Goal: Entertainment & Leisure: Consume media (video, audio)

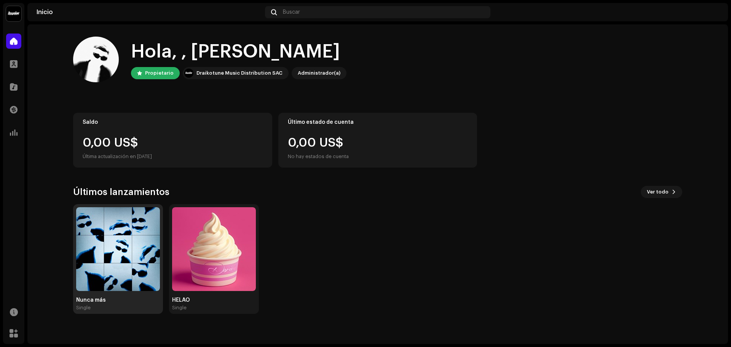
click at [134, 235] on img at bounding box center [118, 249] width 84 height 84
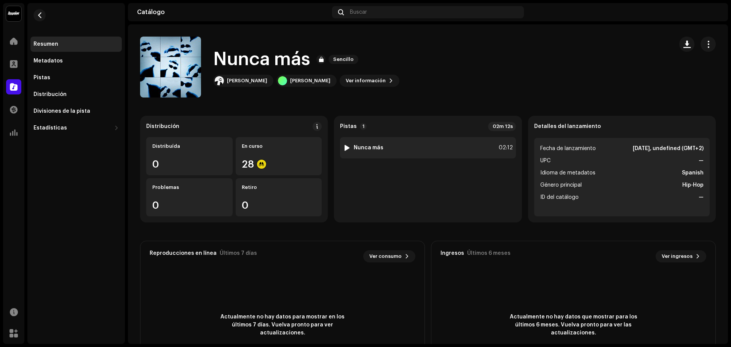
click at [375, 148] on strong "Nunca más" at bounding box center [368, 148] width 30 height 6
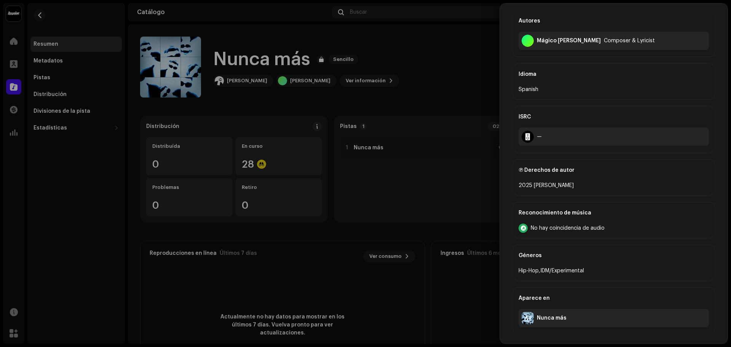
scroll to position [166, 0]
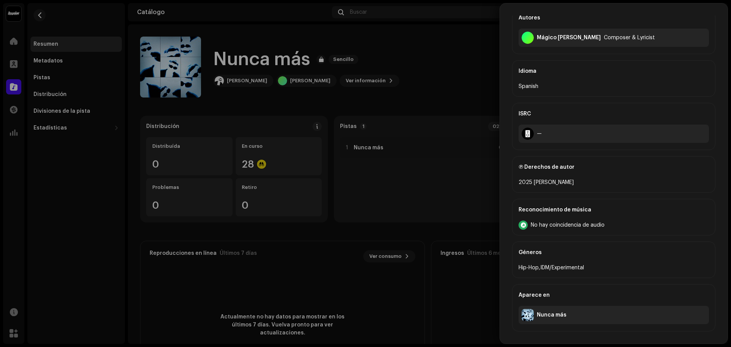
click at [450, 203] on div at bounding box center [365, 173] width 731 height 347
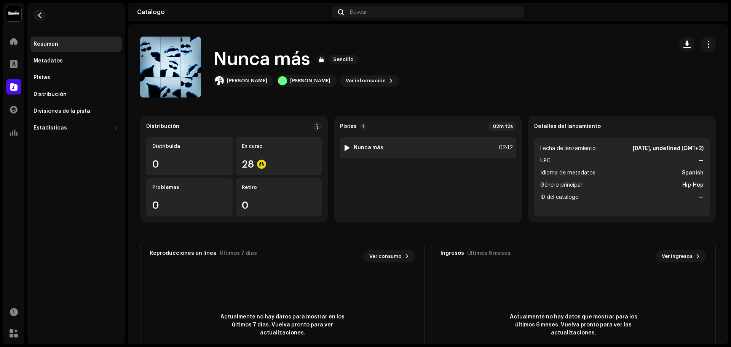
click at [345, 150] on div at bounding box center [347, 148] width 6 height 6
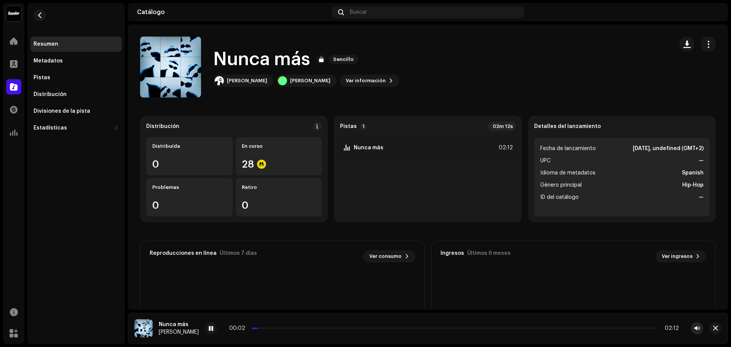
click at [697, 327] on span "button" at bounding box center [696, 328] width 5 height 6
click at [698, 330] on span "button" at bounding box center [696, 328] width 5 height 6
click at [690, 330] on div "00:04 02:12" at bounding box center [454, 328] width 498 height 12
click at [675, 143] on ul "Fecha de lanzamiento 18 oct 2025, undefined (GMT+2) UPC — Idioma de metadatos S…" at bounding box center [621, 177] width 175 height 78
click at [209, 327] on span at bounding box center [211, 328] width 5 height 6
